Goal: Task Accomplishment & Management: Use online tool/utility

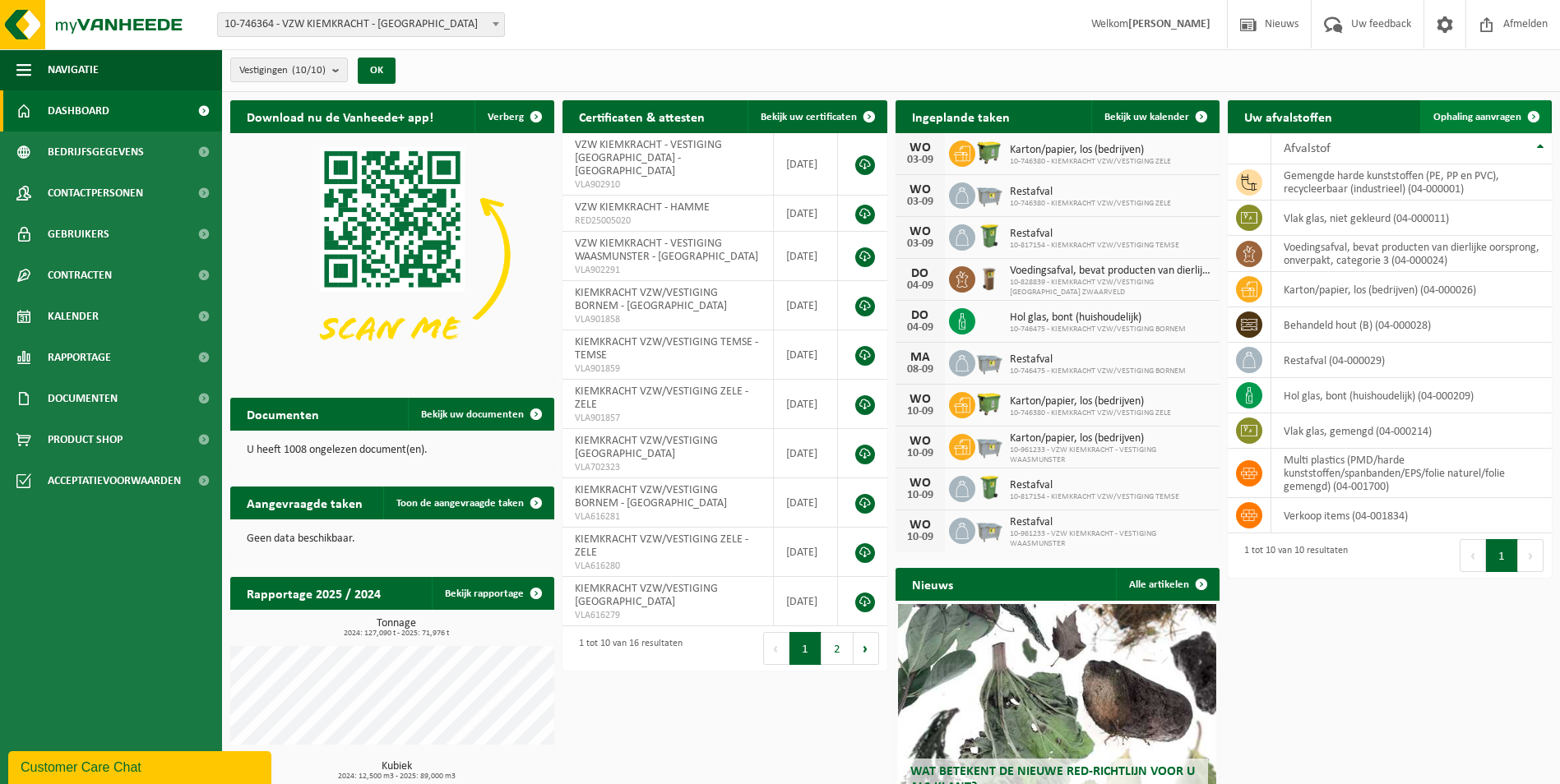
click at [1473, 127] on link "Ophaling aanvragen" at bounding box center [1484, 117] width 130 height 33
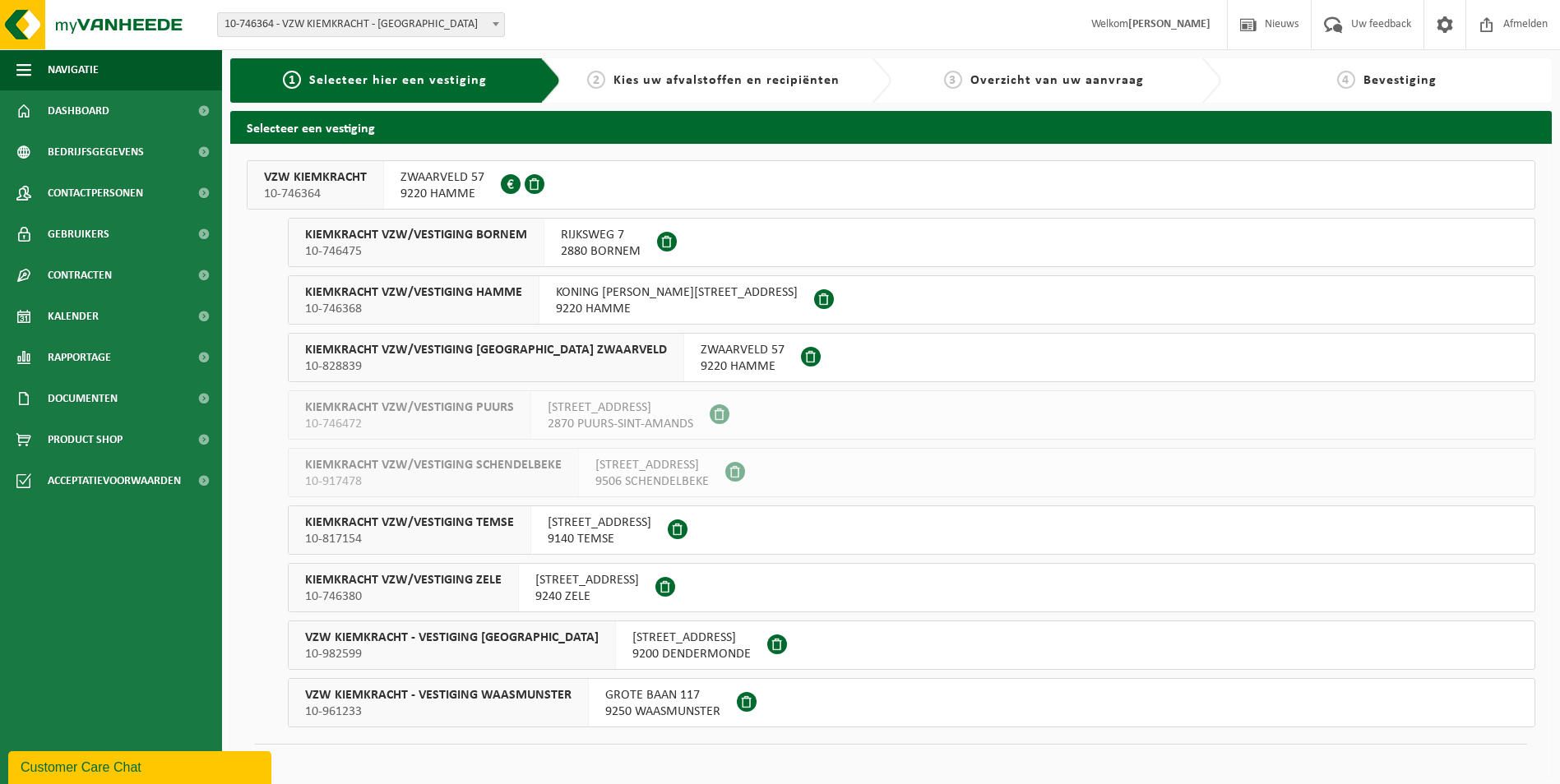
click at [701, 364] on span "9220 HAMME" at bounding box center [743, 366] width 84 height 16
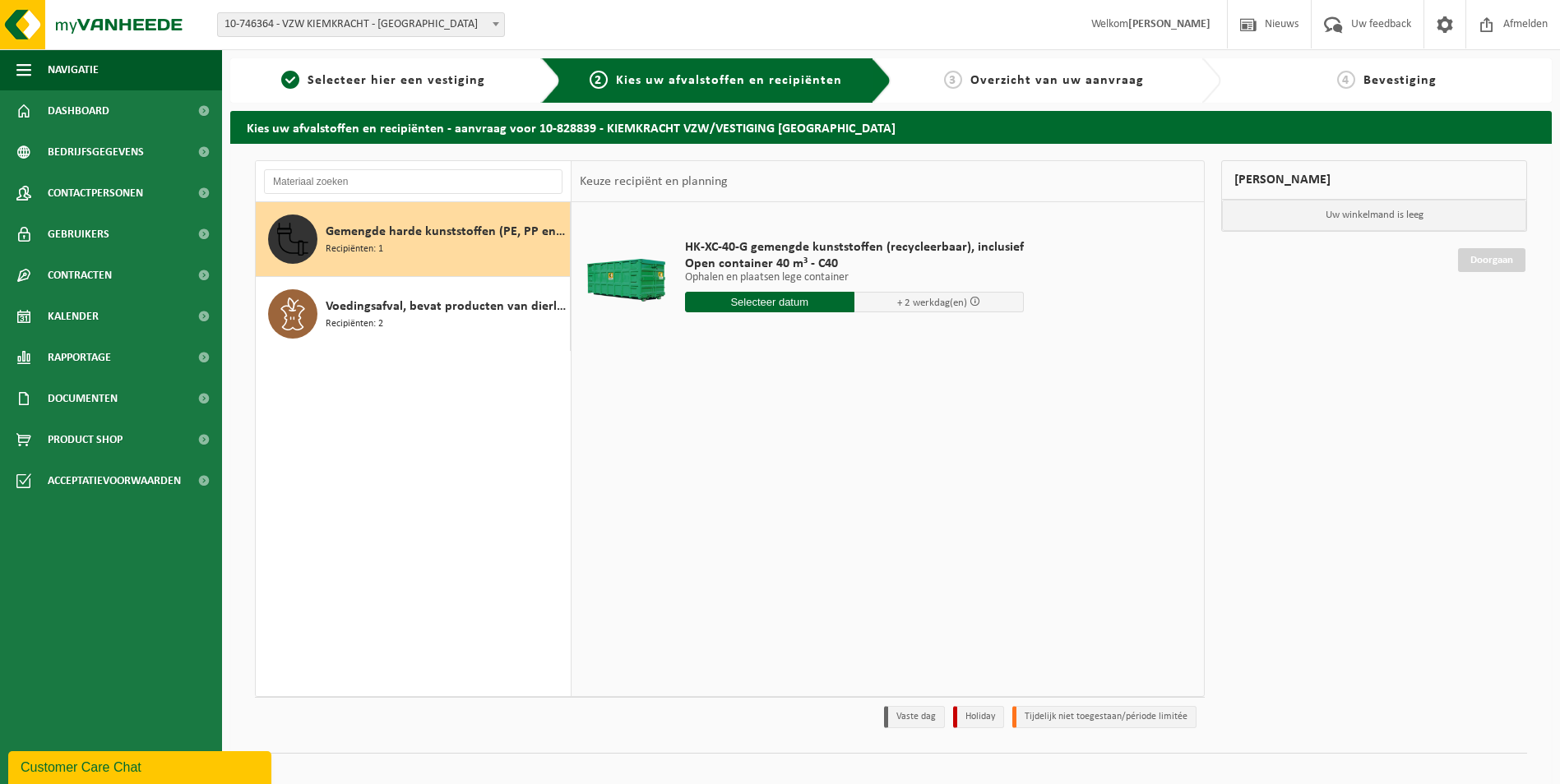
click at [427, 237] on span "Gemengde harde kunststoffen (PE, PP en PVC), recycleerbaar (industrieel)" at bounding box center [446, 232] width 241 height 20
click at [787, 311] on input "text" at bounding box center [770, 302] width 169 height 21
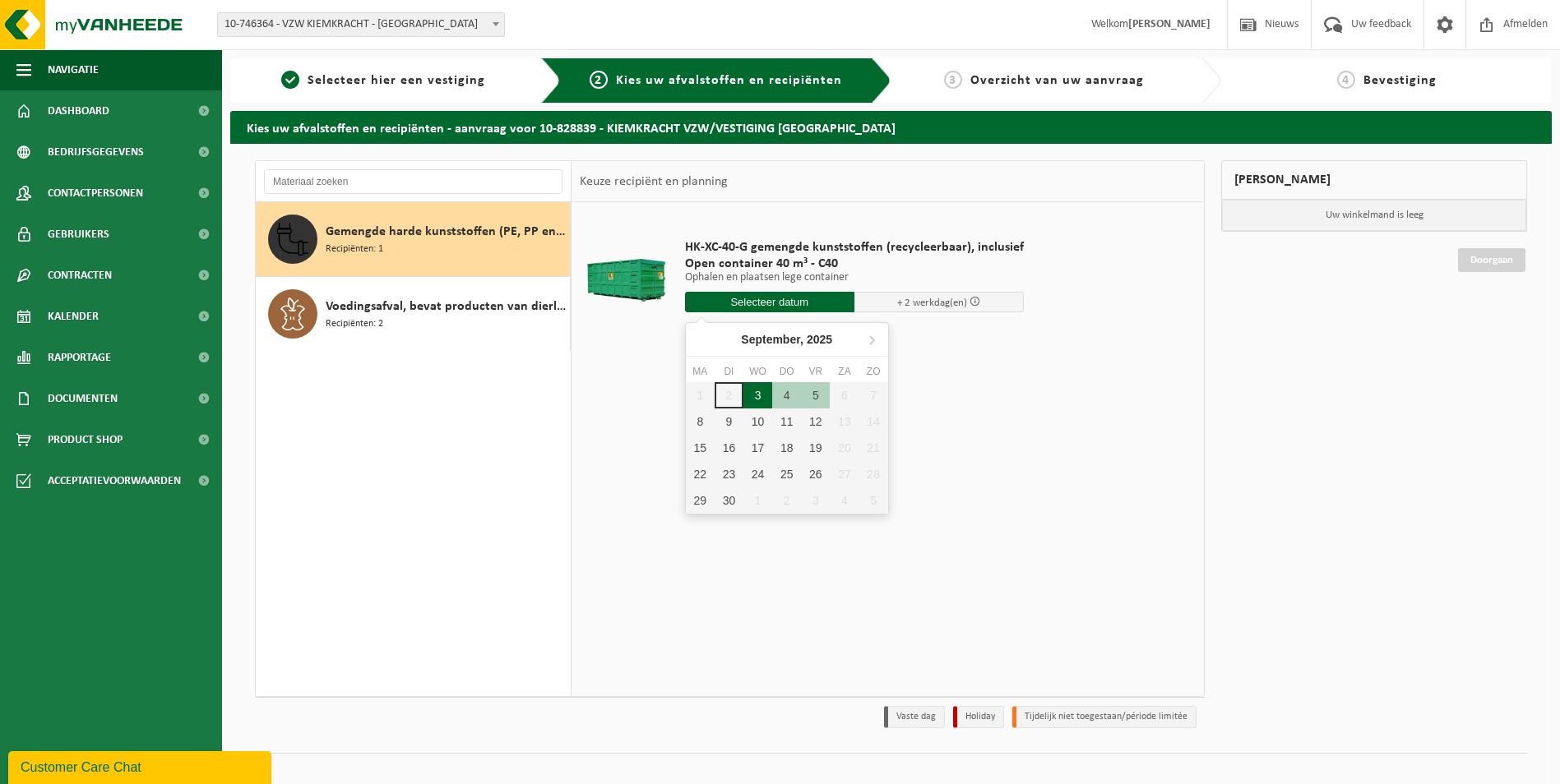
click at [763, 397] on div "3" at bounding box center [759, 395] width 29 height 27
type input "Van 2025-09-03"
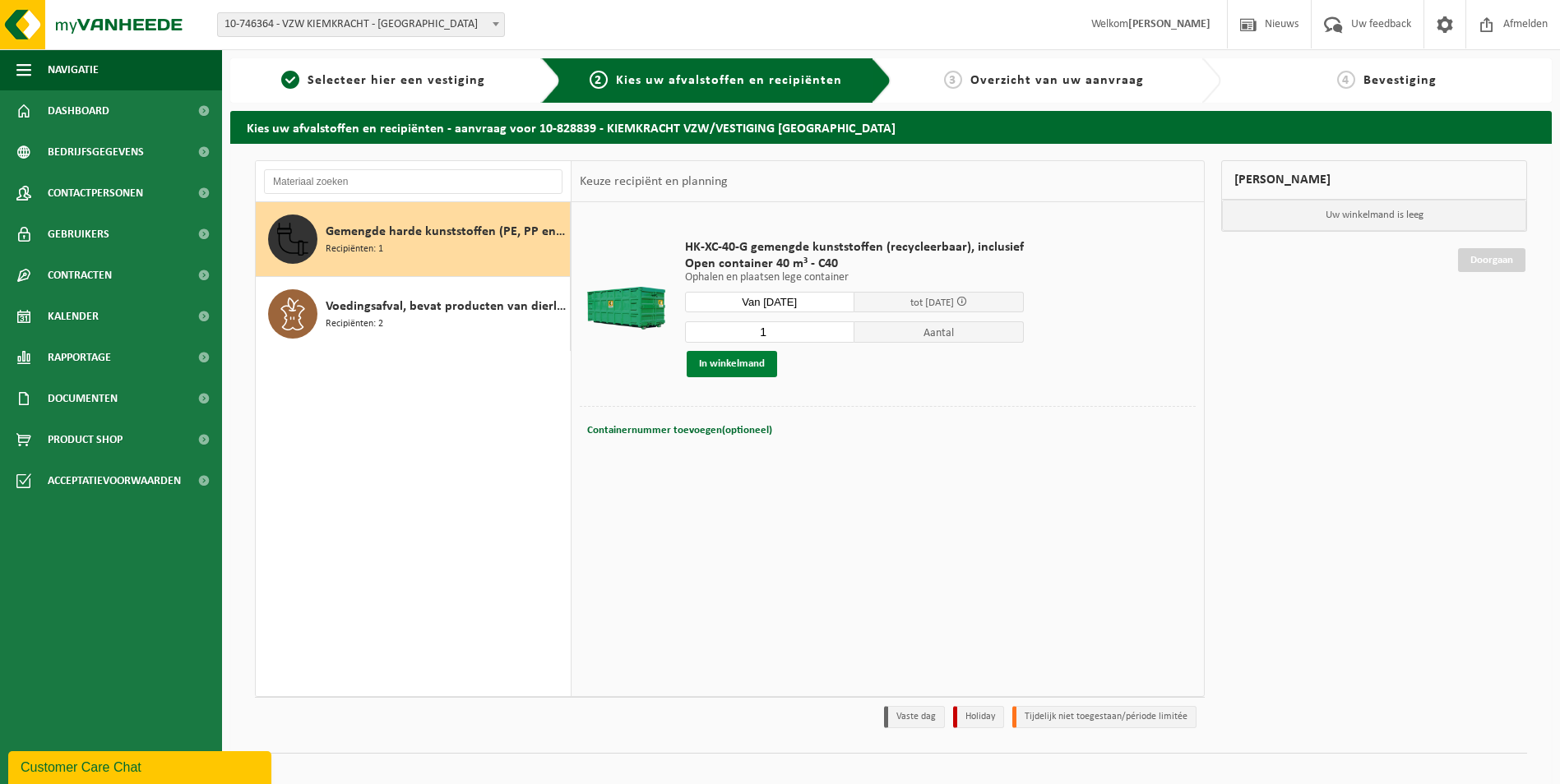
click at [743, 371] on button "In winkelmand" at bounding box center [731, 364] width 90 height 27
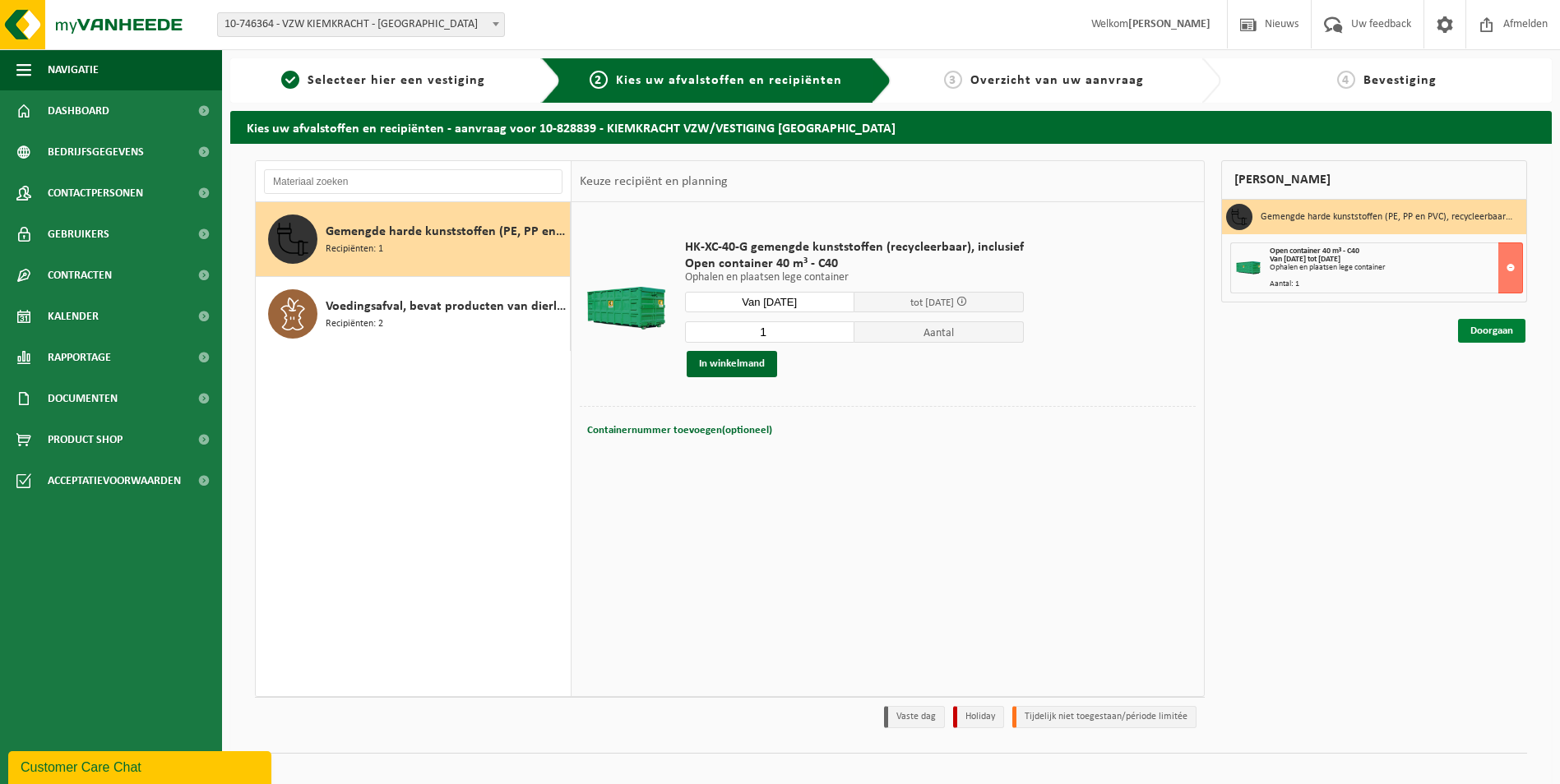
click at [1481, 331] on link "Doorgaan" at bounding box center [1492, 331] width 68 height 24
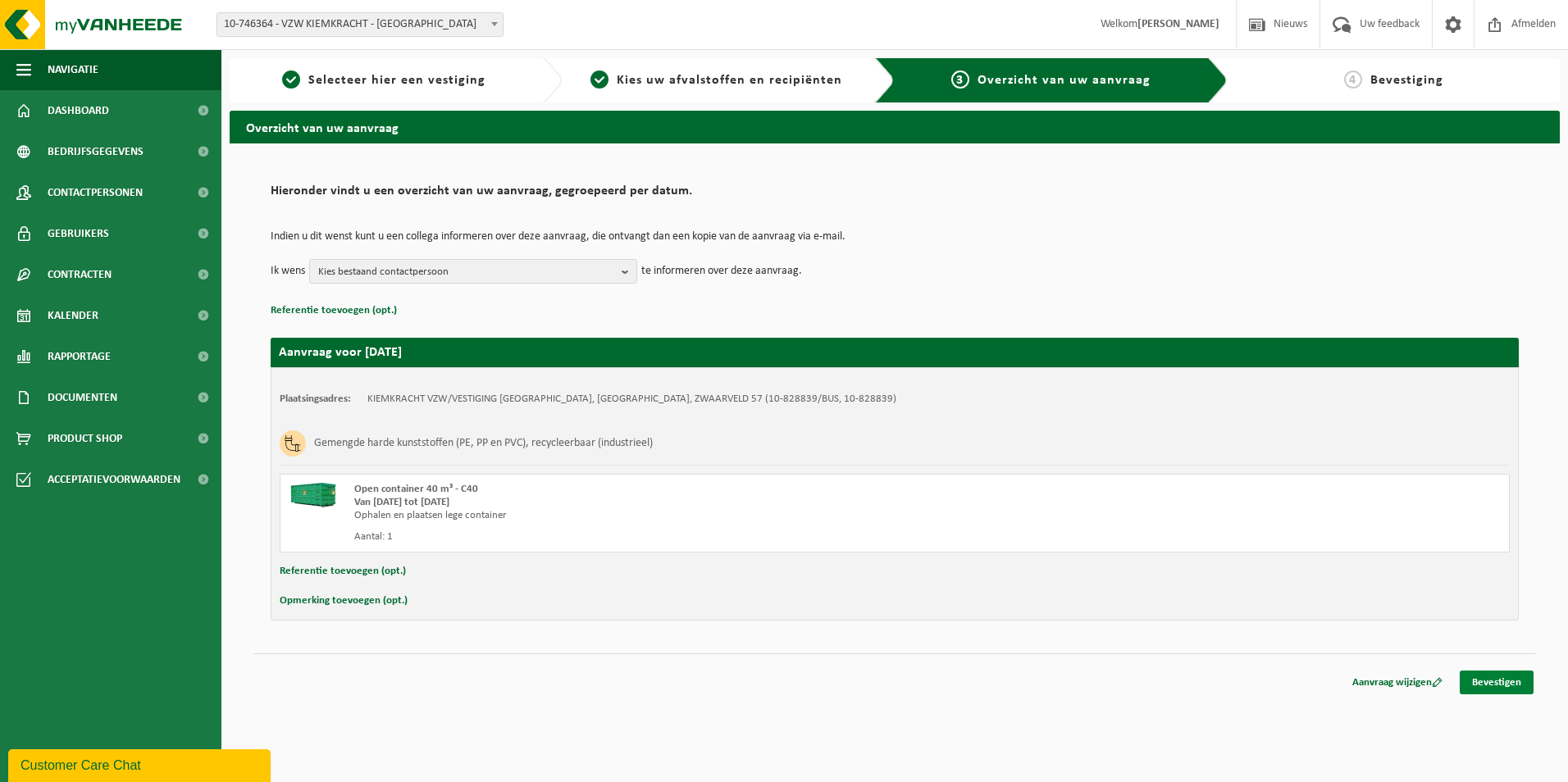
click at [1501, 684] on link "Bevestigen" at bounding box center [1496, 683] width 74 height 24
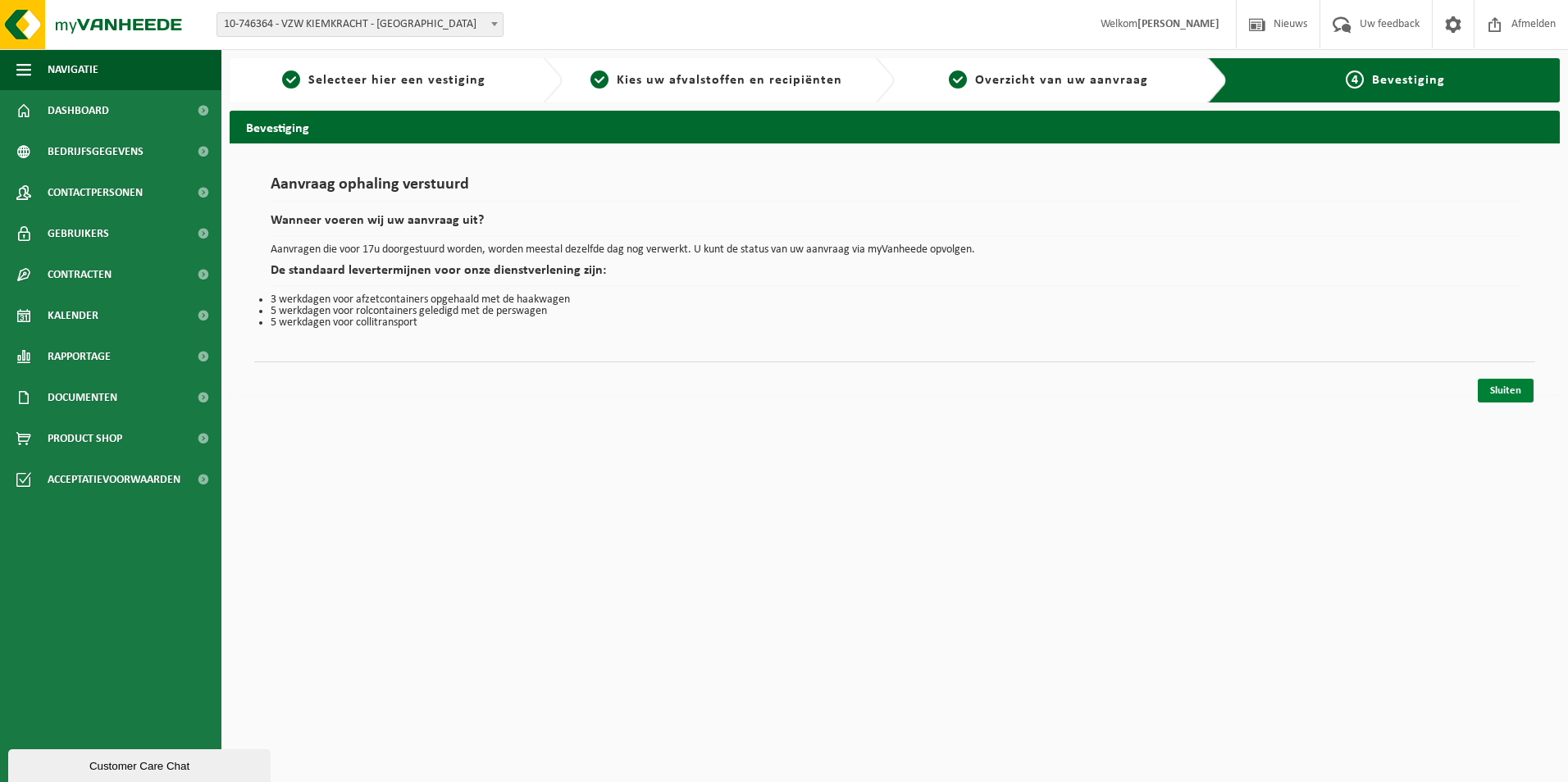
click at [1507, 392] on link "Sluiten" at bounding box center [1505, 391] width 56 height 24
